Goal: Communication & Community: Answer question/provide support

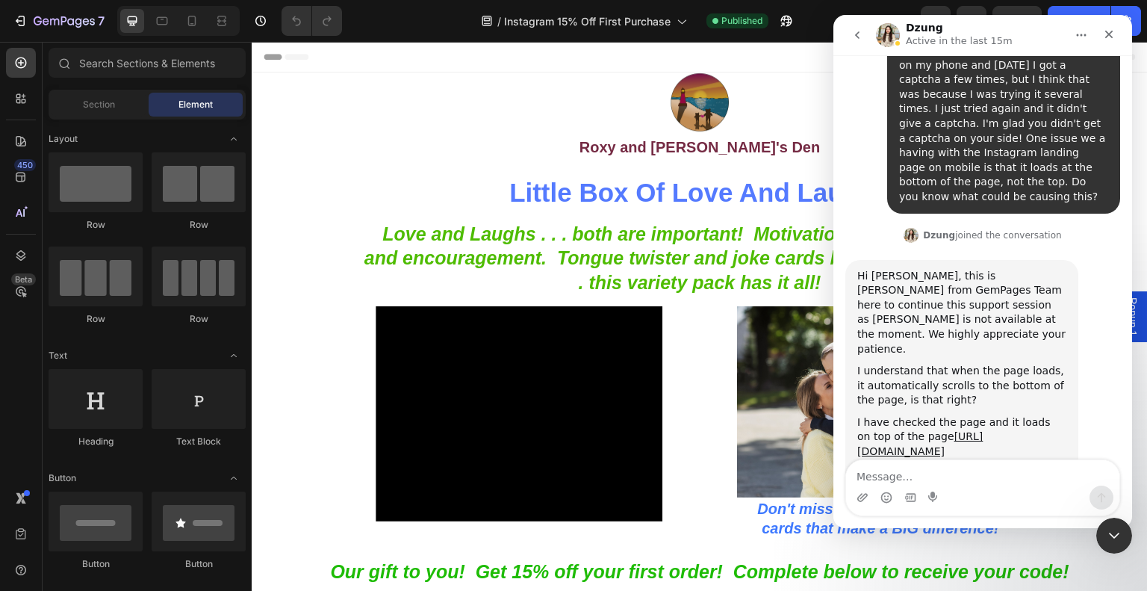
scroll to position [2953, 0]
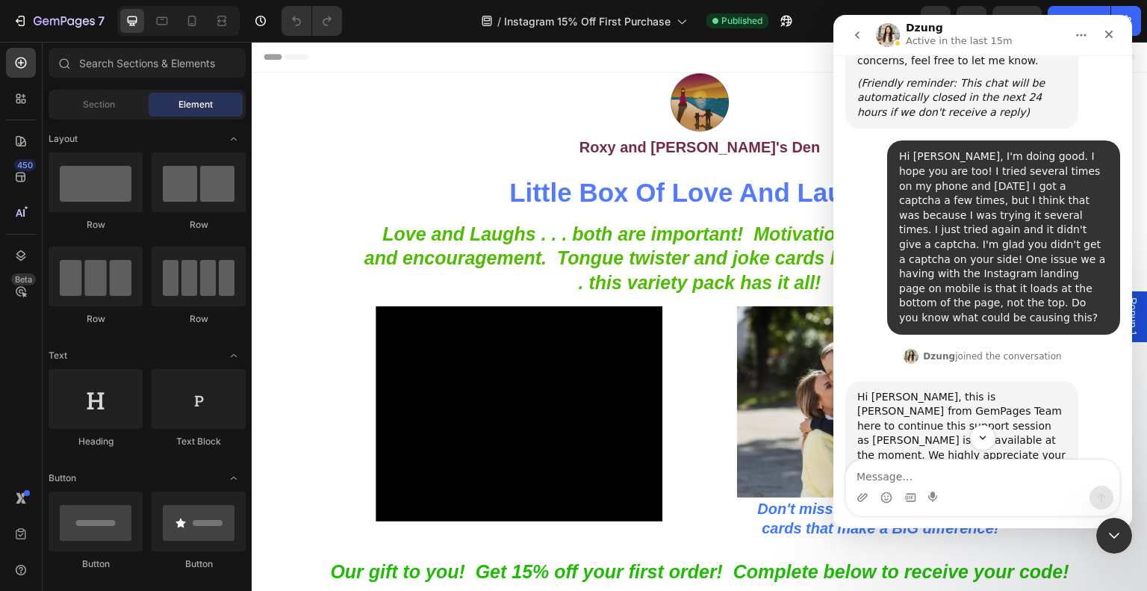
click at [1091, 381] on div "Hi [PERSON_NAME], this is [PERSON_NAME] from GemPages Team here to continue thi…" at bounding box center [983, 511] width 275 height 261
click at [1092, 381] on div "Hi [PERSON_NAME], this is [PERSON_NAME] from GemPages Team here to continue thi…" at bounding box center [983, 511] width 275 height 261
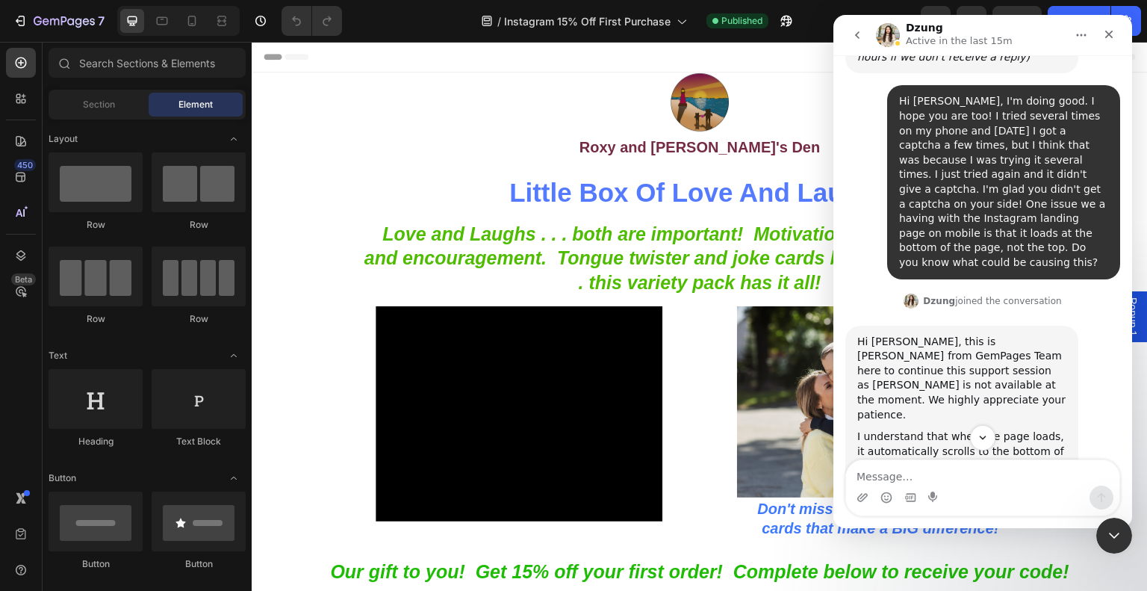
scroll to position [3028, 0]
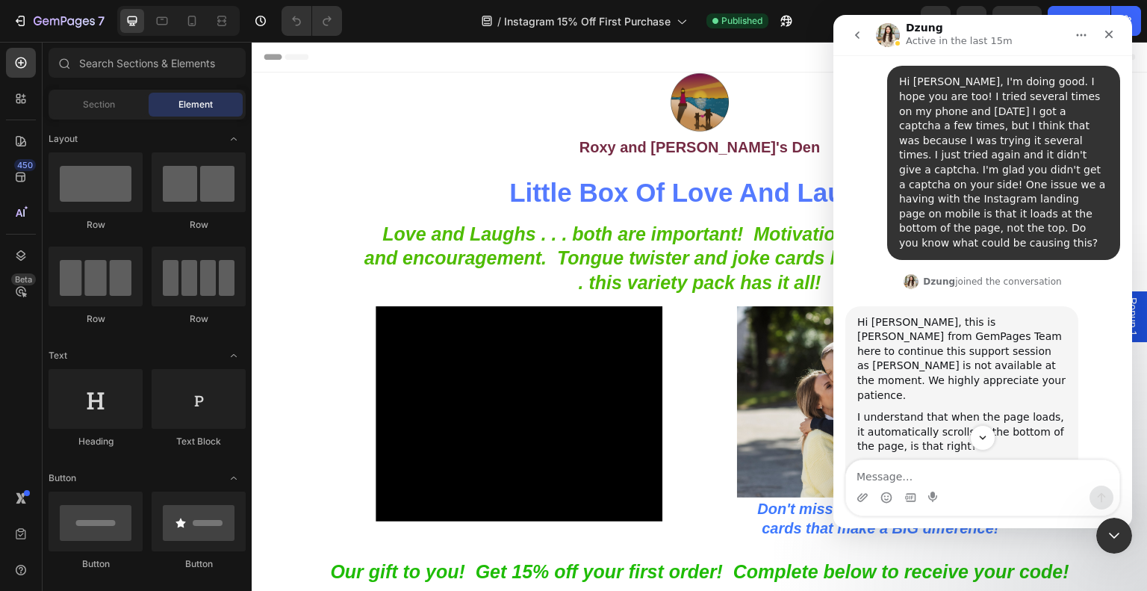
click at [983, 477] on link "[URL][DOMAIN_NAME]" at bounding box center [920, 490] width 125 height 27
click at [1087, 306] on div "Hi [PERSON_NAME], this is [PERSON_NAME] from GemPages Team here to continue thi…" at bounding box center [983, 444] width 275 height 276
click at [1088, 306] on div "Hi [PERSON_NAME], this is [PERSON_NAME] from GemPages Team here to continue thi…" at bounding box center [983, 444] width 275 height 276
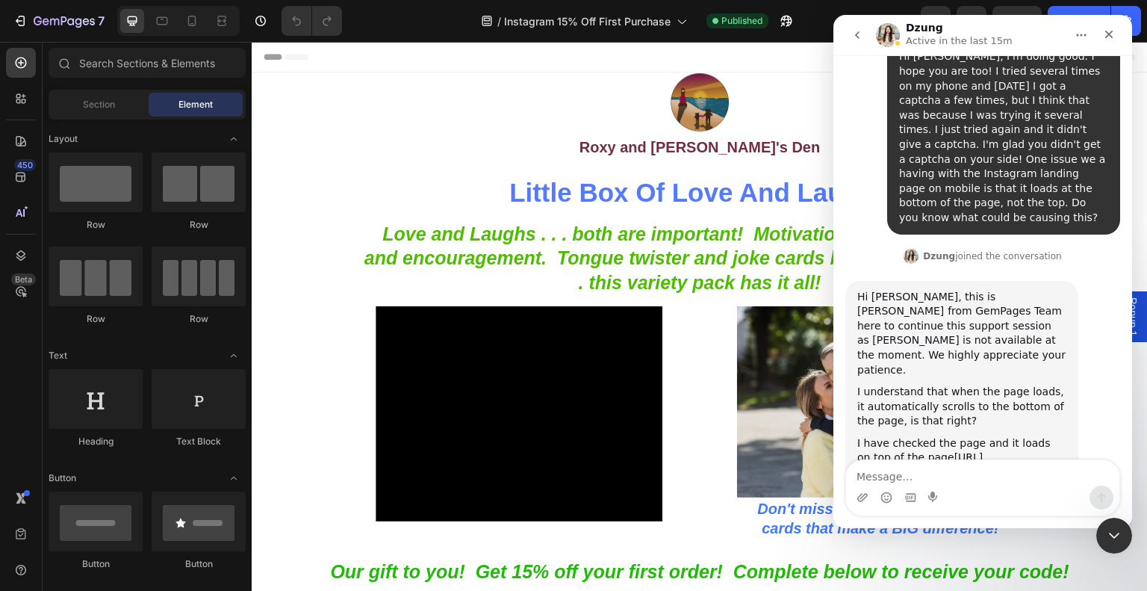
scroll to position [2953, 0]
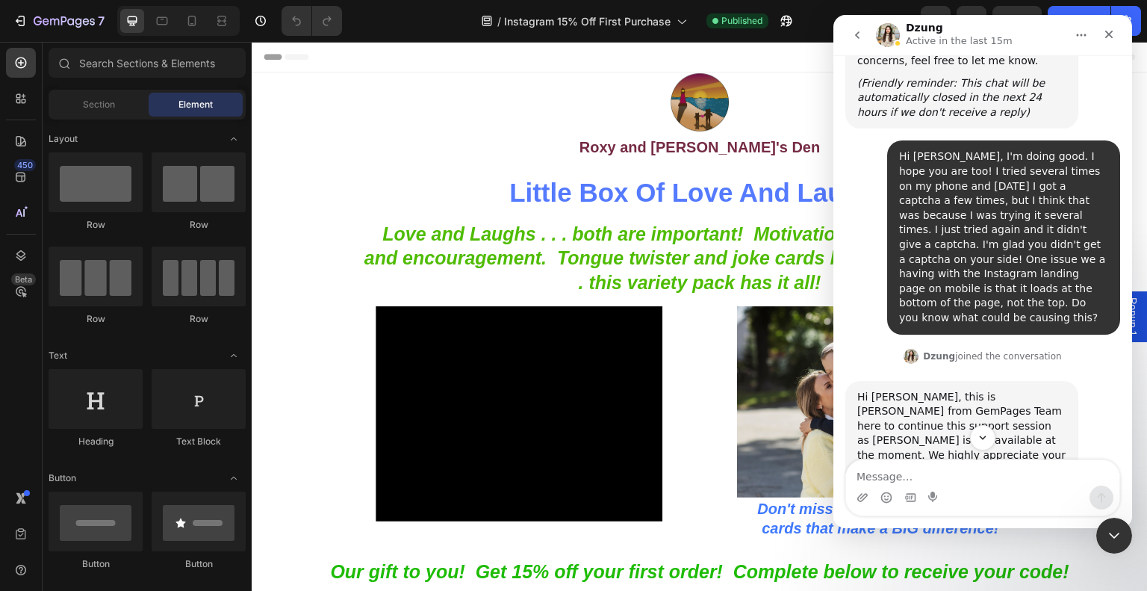
click at [1094, 381] on div "Hi [PERSON_NAME], this is [PERSON_NAME] from GemPages Team here to continue thi…" at bounding box center [983, 519] width 275 height 276
click at [1091, 381] on div "Hi [PERSON_NAME], this is [PERSON_NAME] from GemPages Team here to continue thi…" at bounding box center [983, 519] width 275 height 276
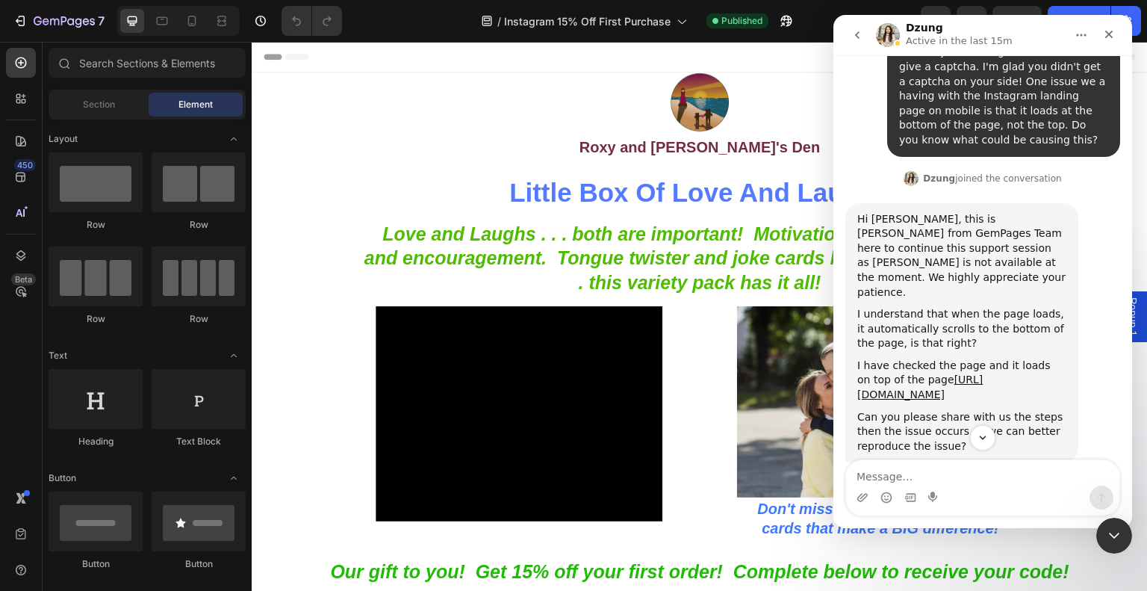
scroll to position [3178, 0]
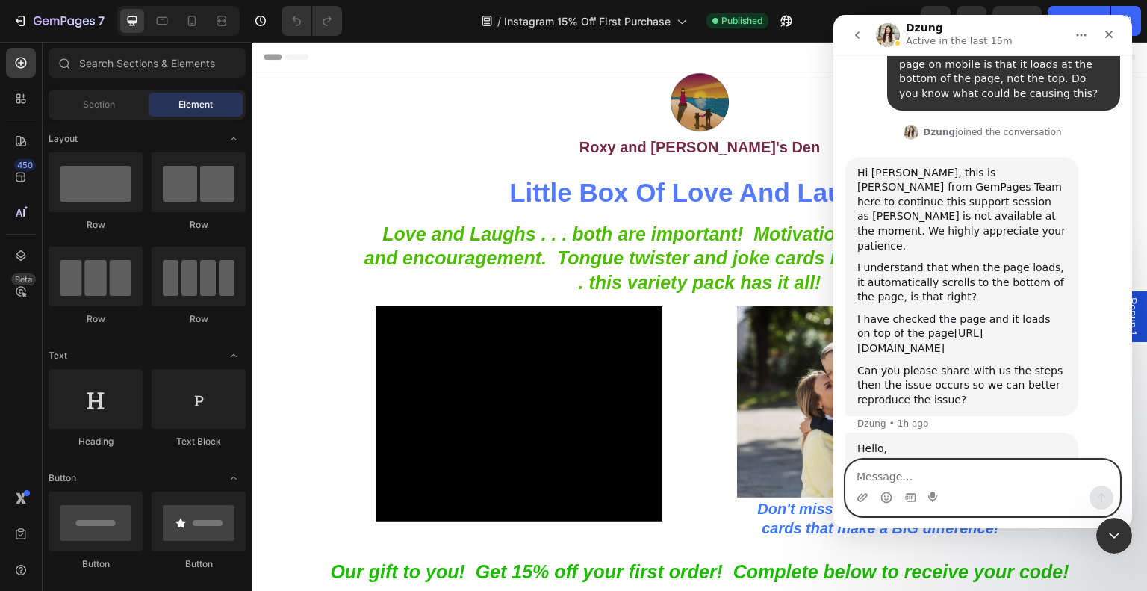
click at [1004, 478] on textarea "Message…" at bounding box center [982, 472] width 273 height 25
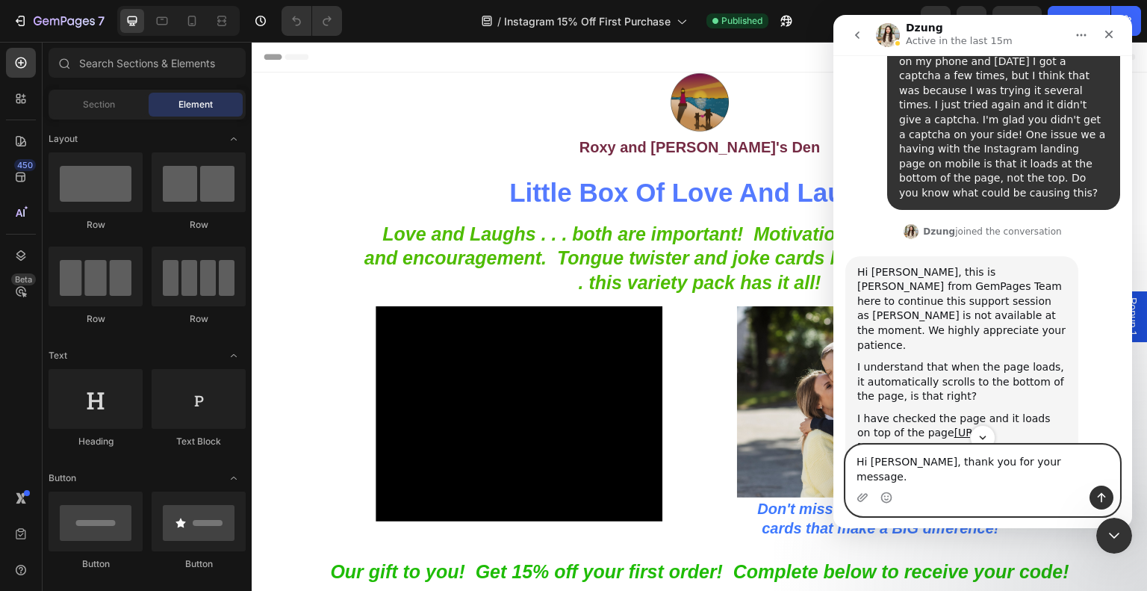
scroll to position [3103, 0]
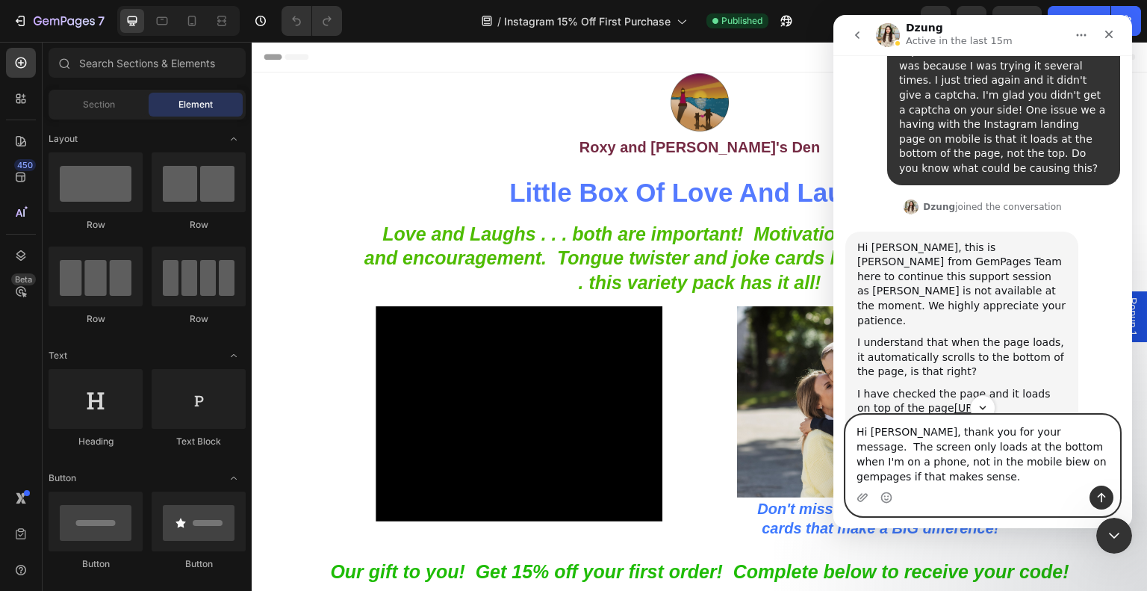
drag, startPoint x: 901, startPoint y: 483, endPoint x: 896, endPoint y: 475, distance: 8.7
click at [896, 475] on textarea "Hi [PERSON_NAME], thank you for your message. The screen only loads at the bott…" at bounding box center [982, 450] width 273 height 70
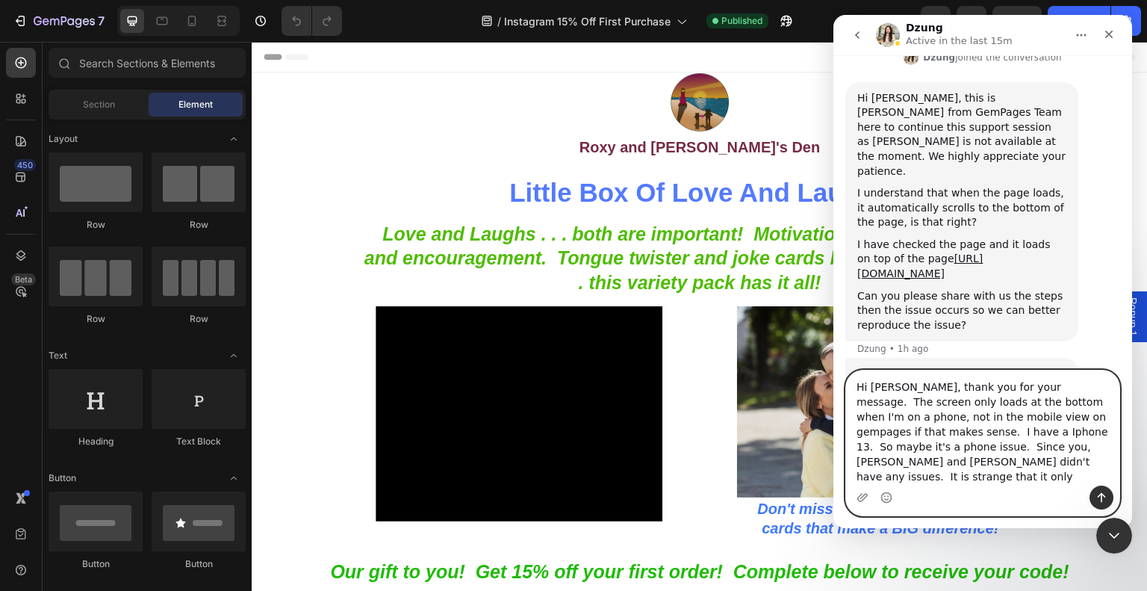
scroll to position [3267, 0]
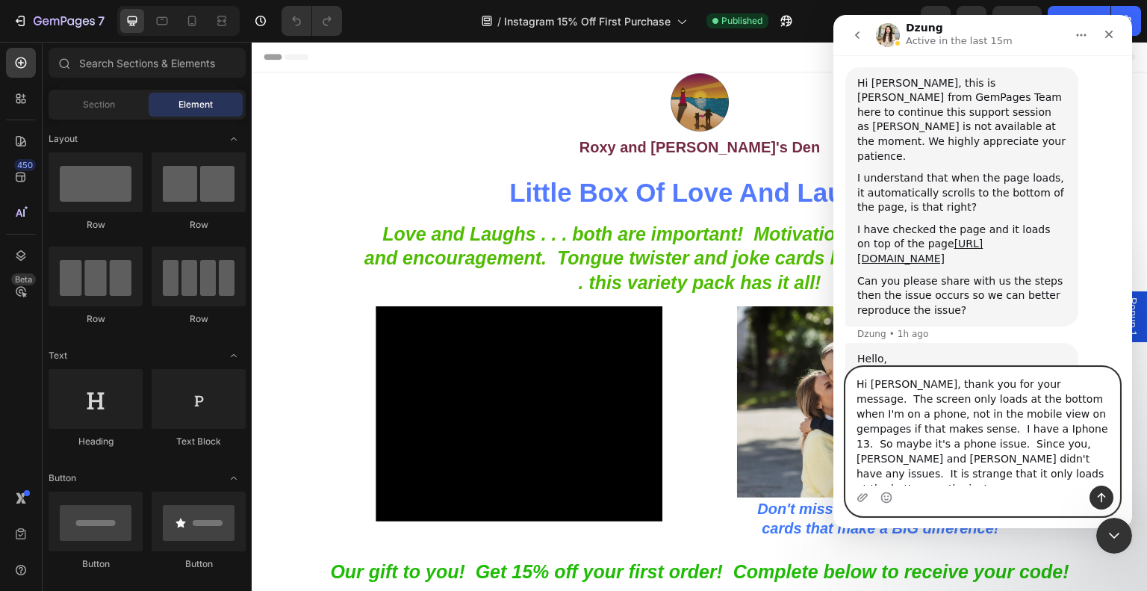
click at [1030, 480] on textarea "Hi [PERSON_NAME], thank you for your message. The screen only loads at the bott…" at bounding box center [982, 427] width 273 height 118
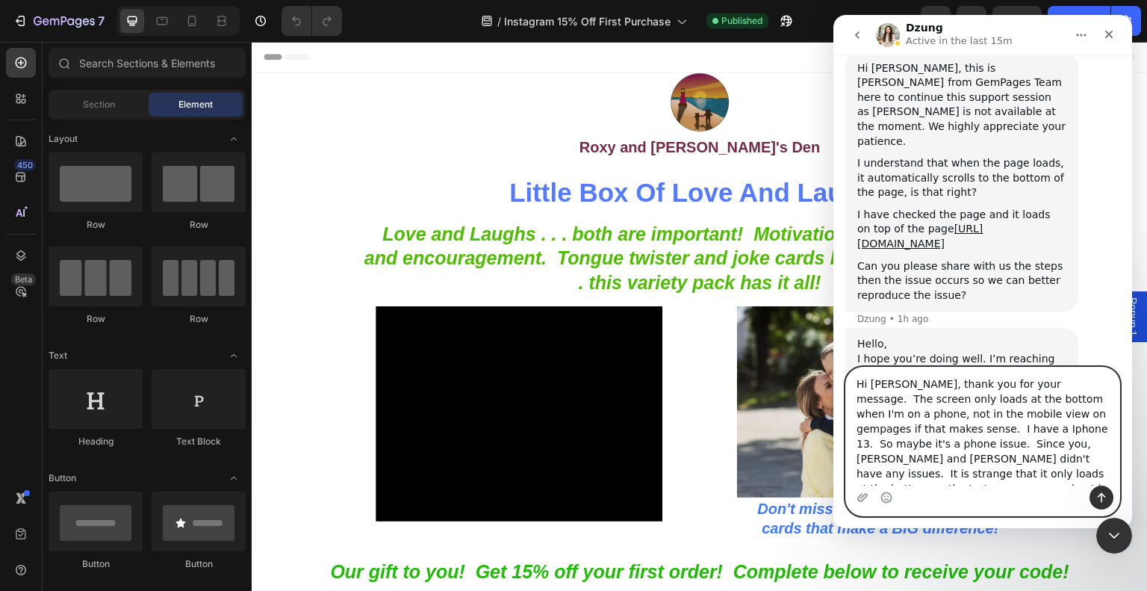
drag, startPoint x: 878, startPoint y: 440, endPoint x: 864, endPoint y: 424, distance: 20.7
click at [864, 424] on textarea "Hi [PERSON_NAME], thank you for your message. The screen only loads at the bott…" at bounding box center [982, 427] width 273 height 118
click at [869, 430] on textarea "Hi [PERSON_NAME], thank you for your message. The screen only loads at the bott…" at bounding box center [982, 427] width 273 height 118
click at [961, 423] on textarea "Hi [PERSON_NAME], thank you for your message. The screen only loads at the bott…" at bounding box center [982, 427] width 273 height 118
click at [954, 424] on textarea "Hi [PERSON_NAME], thank you for your message. The screen only loads at the bott…" at bounding box center [982, 427] width 273 height 118
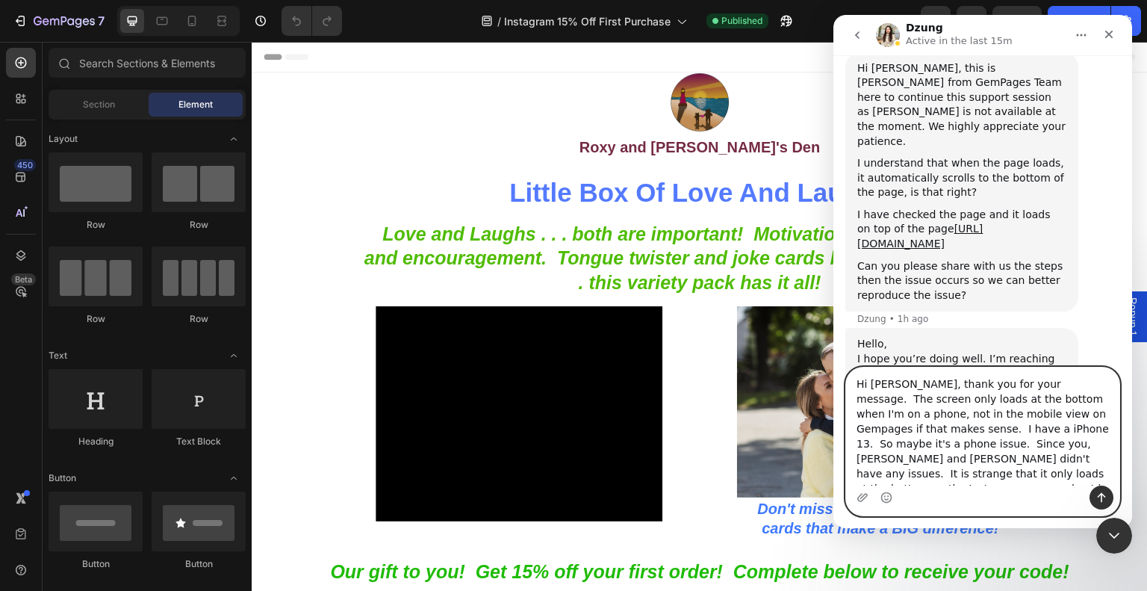
click at [931, 474] on textarea "Hi [PERSON_NAME], thank you for your message. The screen only loads at the bott…" at bounding box center [982, 427] width 273 height 118
click at [982, 415] on textarea "Hi [PERSON_NAME], thank you for your message. The screen only loads at the bott…" at bounding box center [982, 427] width 273 height 118
click at [1002, 413] on textarea "Hi [PERSON_NAME], thank you for your message. The screen only loads at the bott…" at bounding box center [982, 427] width 273 height 118
click at [1073, 432] on textarea "Hi [PERSON_NAME], thank you for your message. The screen only loads at the bott…" at bounding box center [982, 427] width 273 height 118
click at [1046, 483] on textarea "Hi [PERSON_NAME], thank you for your message. The screen only loads at the bott…" at bounding box center [982, 427] width 273 height 118
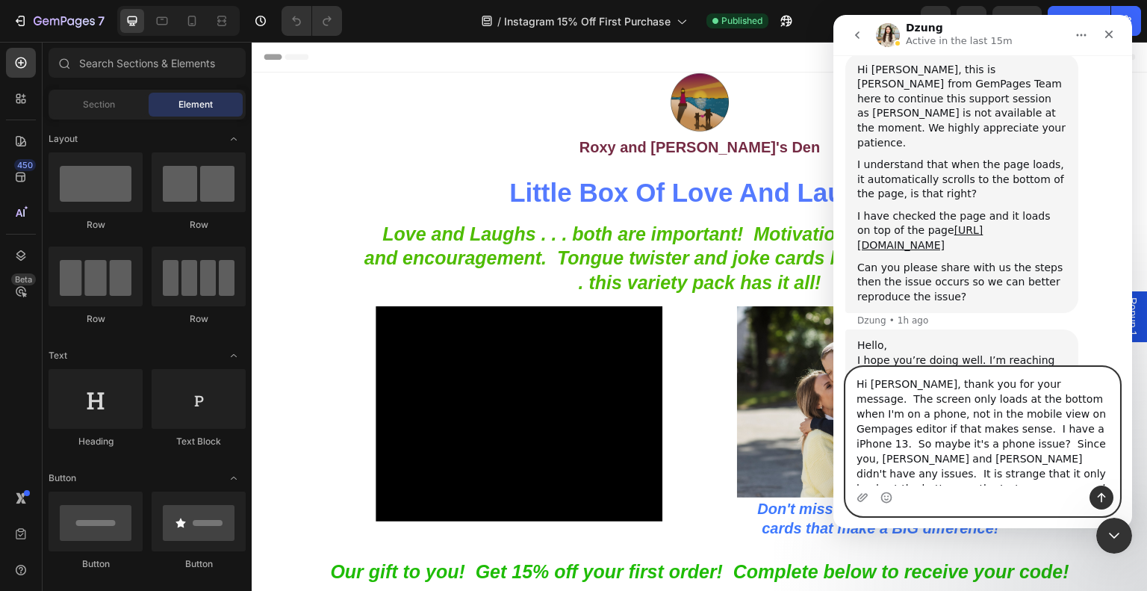
scroll to position [3281, 0]
click at [1043, 385] on textarea "Hi [PERSON_NAME], thank you for your message. The screen only loads at the bott…" at bounding box center [982, 427] width 273 height 118
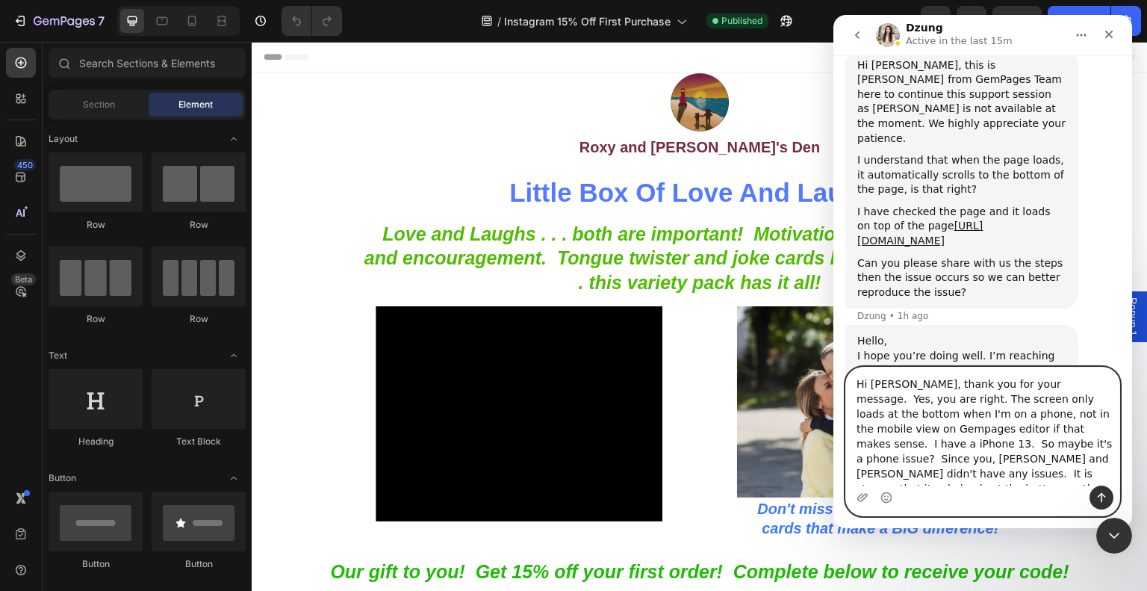
type textarea "Hi [PERSON_NAME], thank you for your message. Yes, you are right. The screen on…"
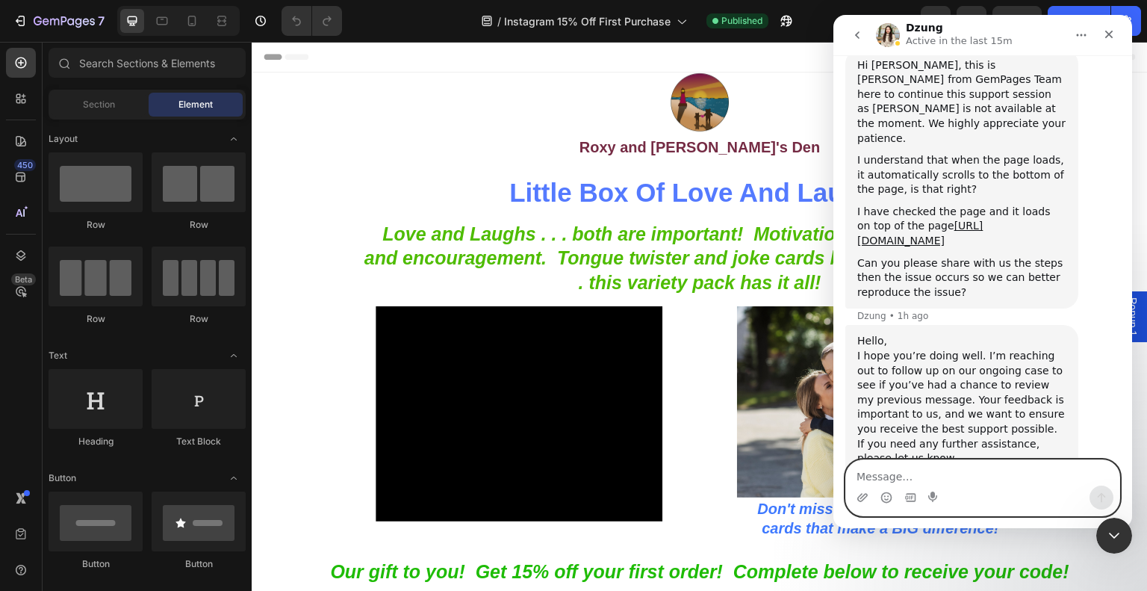
scroll to position [3354, 0]
